Goal: Transaction & Acquisition: Purchase product/service

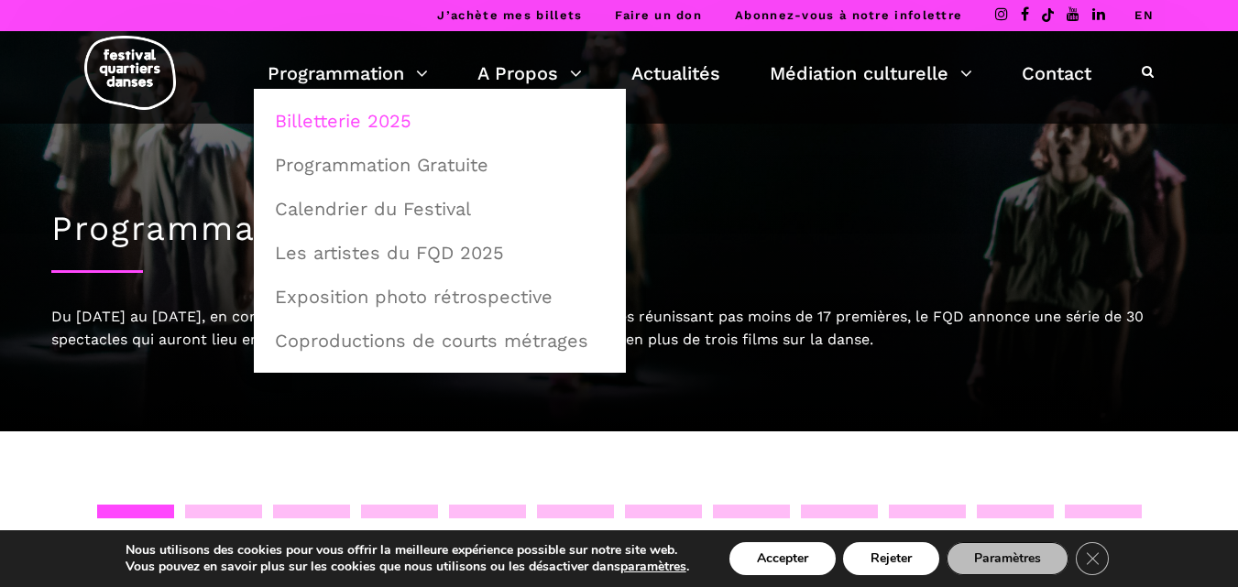
click at [313, 128] on link "Billetterie 2025" at bounding box center [440, 121] width 352 height 42
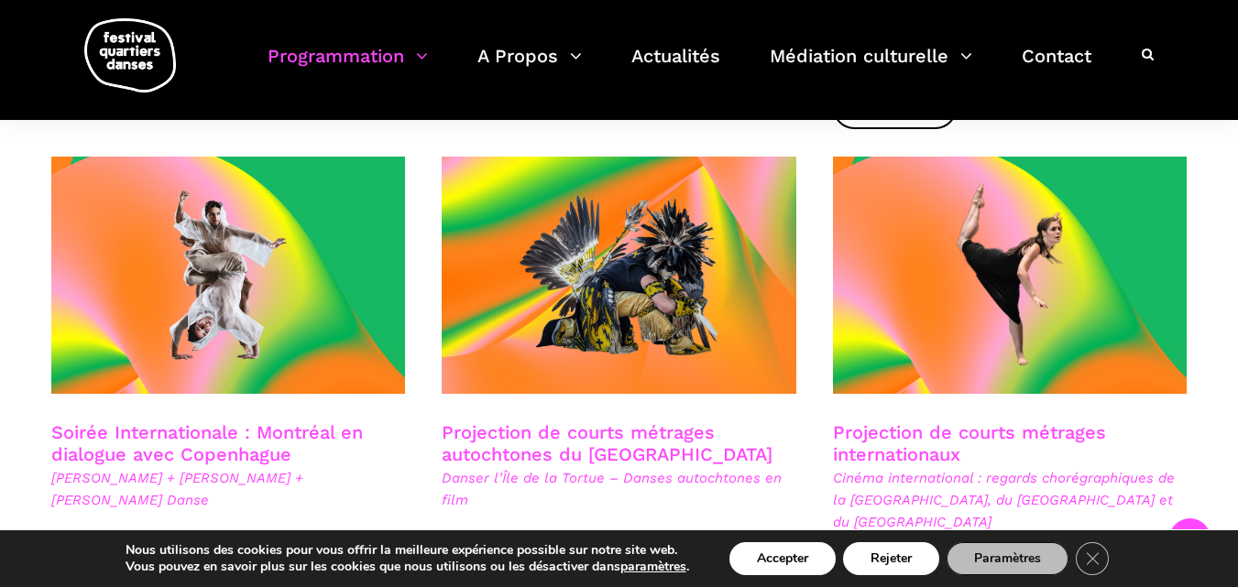
scroll to position [987, 0]
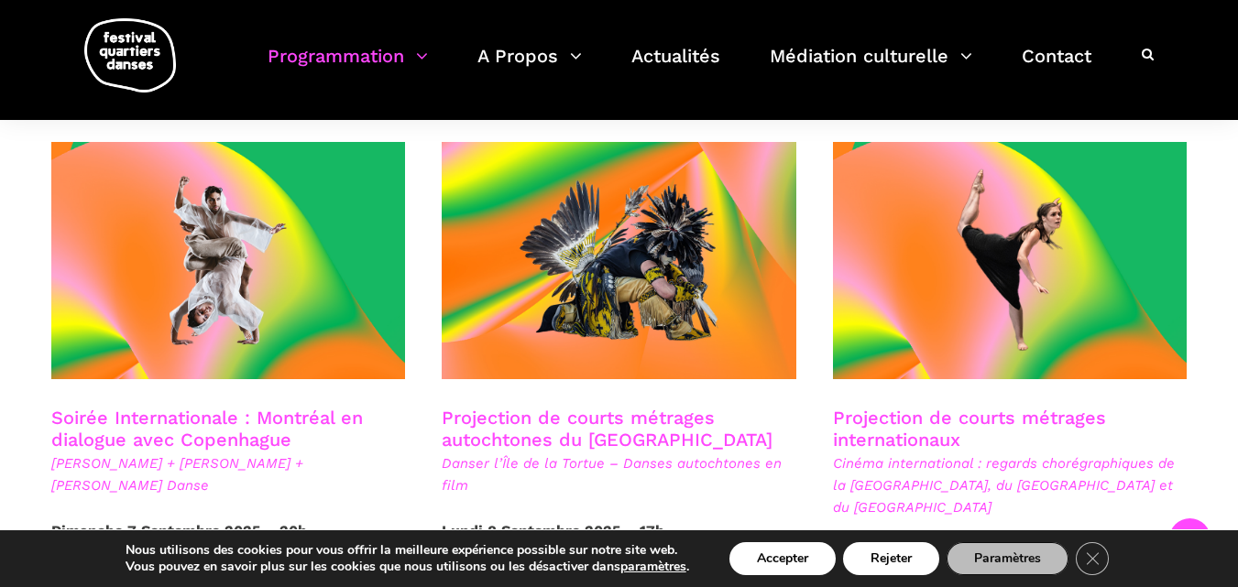
click at [203, 407] on link "Soirée Internationale : Montréal en dialogue avec Copenhague" at bounding box center [207, 429] width 312 height 44
click at [1092, 554] on icon "Close GDPR Cookie Banner" at bounding box center [1092, 557] width 33 height 27
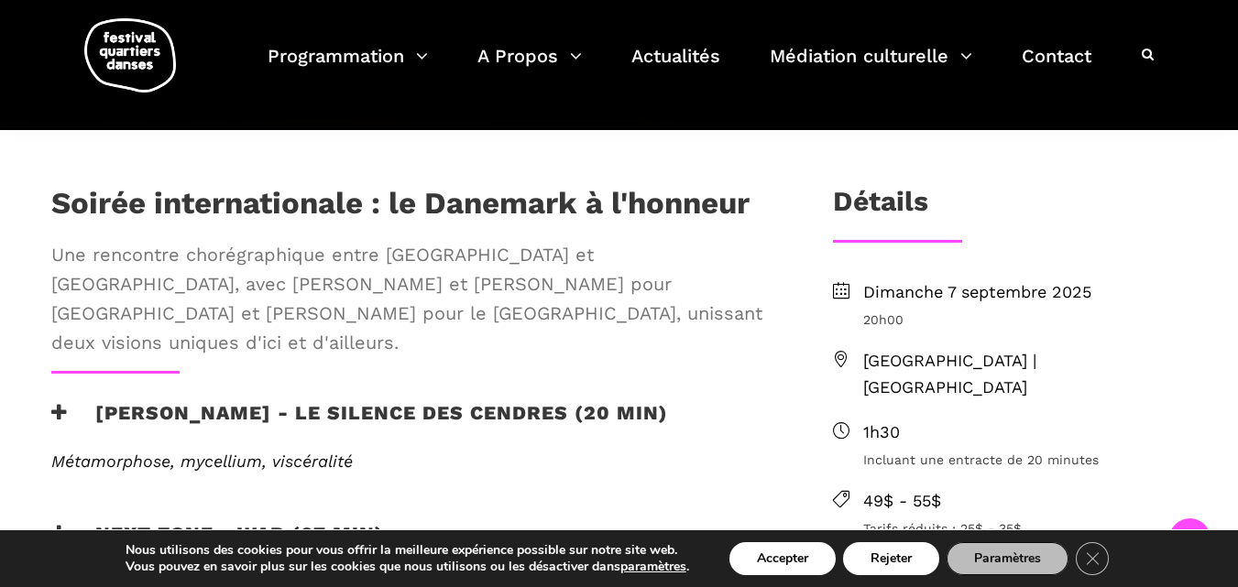
scroll to position [477, 0]
